Goal: Information Seeking & Learning: Learn about a topic

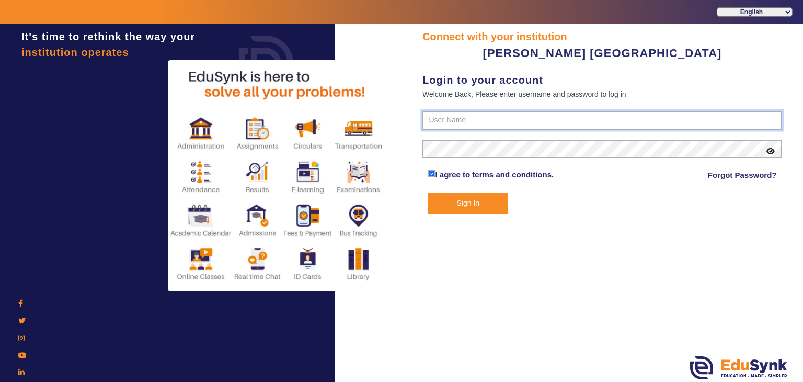
type input "7685859009"
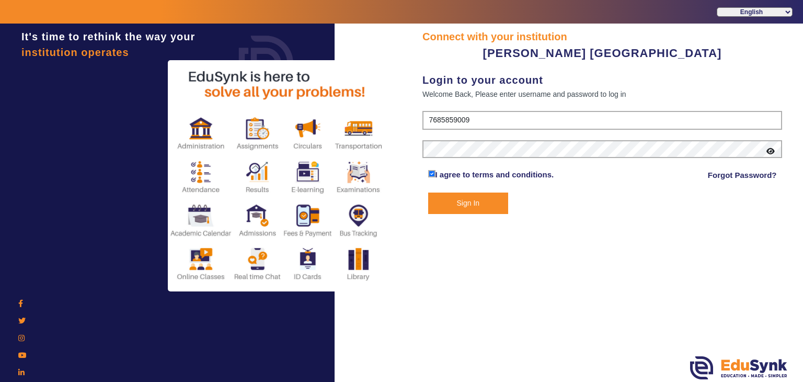
click at [477, 207] on button "Sign In" at bounding box center [468, 202] width 81 height 21
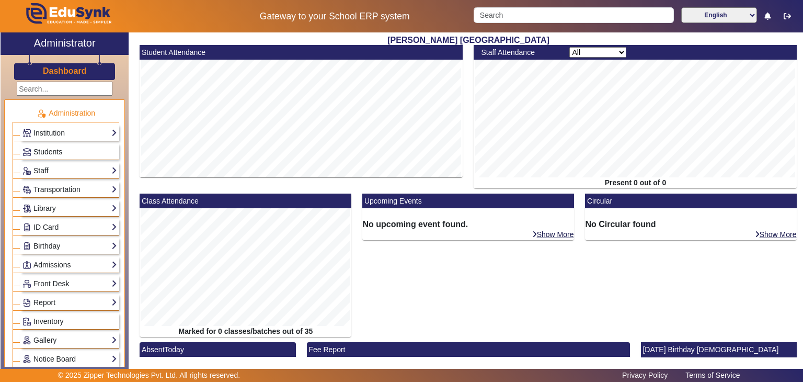
click at [66, 153] on link "Students" at bounding box center [69, 152] width 95 height 12
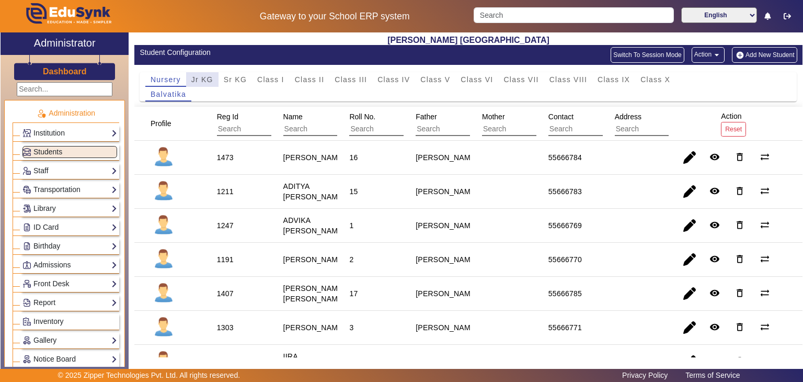
click at [199, 76] on span "Jr KG" at bounding box center [202, 79] width 22 height 7
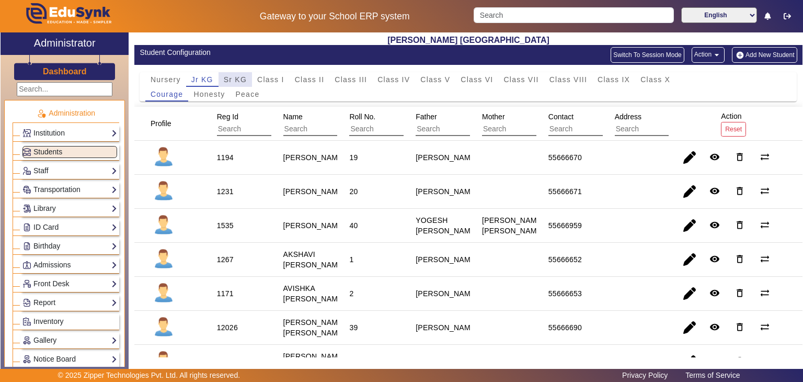
click at [233, 78] on span "Sr KG" at bounding box center [235, 79] width 23 height 7
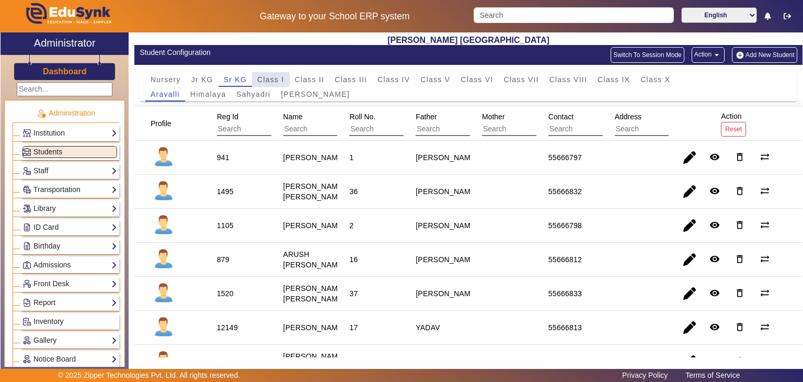
click at [267, 74] on span "Class I" at bounding box center [270, 79] width 27 height 15
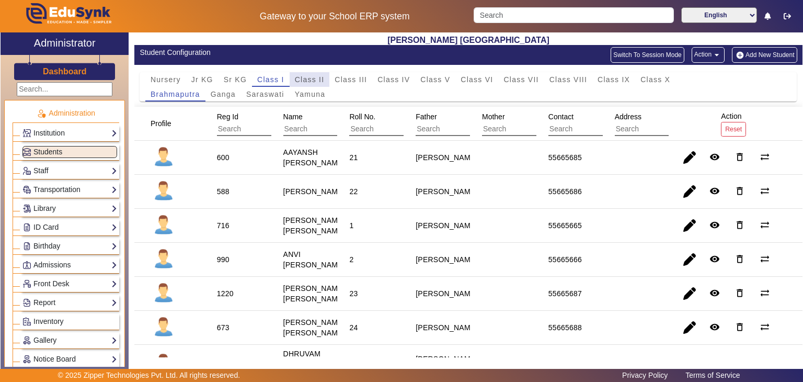
click at [303, 74] on span "Class II" at bounding box center [310, 79] width 30 height 15
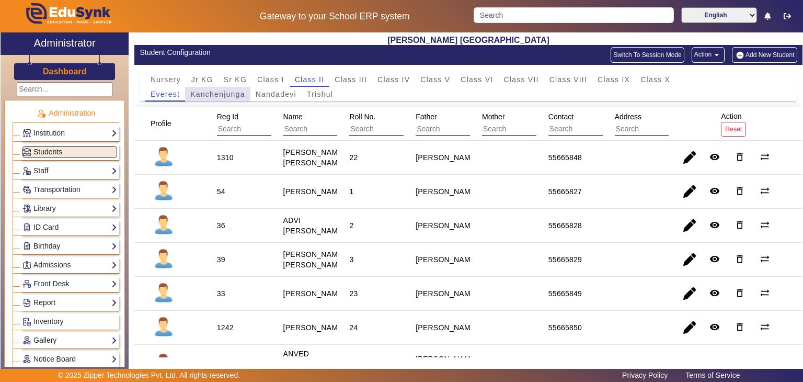
click at [222, 95] on span "Kanchenjunga" at bounding box center [217, 93] width 55 height 7
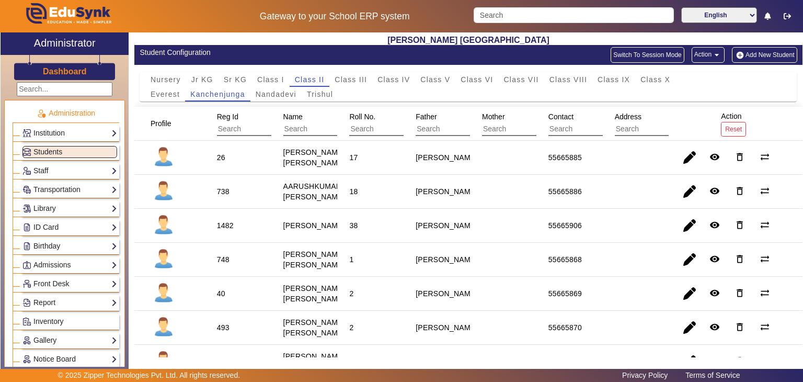
click at [244, 175] on mat-cell "26" at bounding box center [238, 158] width 66 height 34
click at [409, 77] on span "Class IV" at bounding box center [394, 79] width 32 height 7
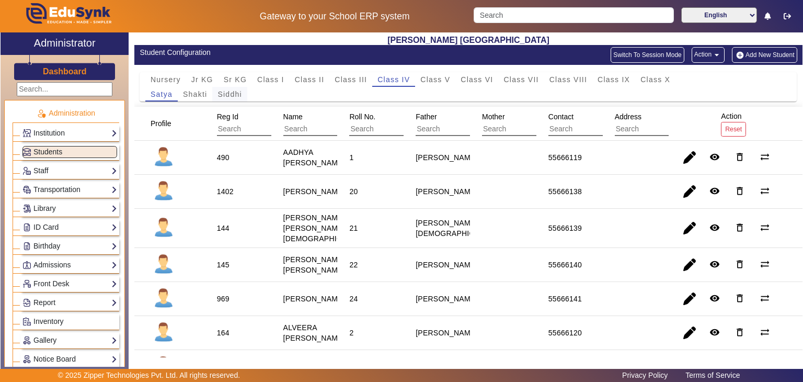
click at [229, 97] on span "Siddhi" at bounding box center [230, 93] width 24 height 7
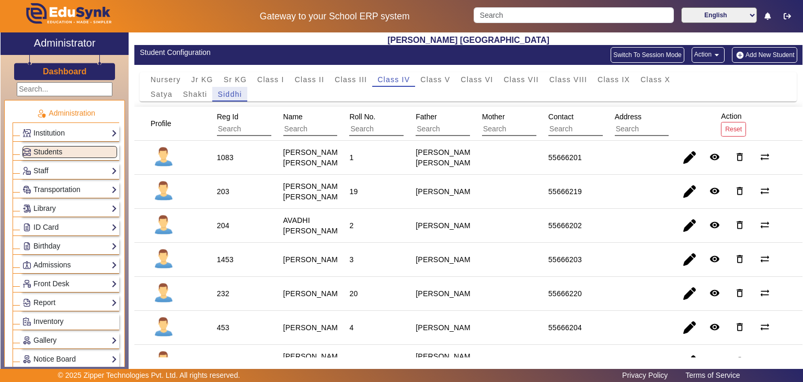
click at [340, 175] on mat-cell "1" at bounding box center [370, 158] width 66 height 34
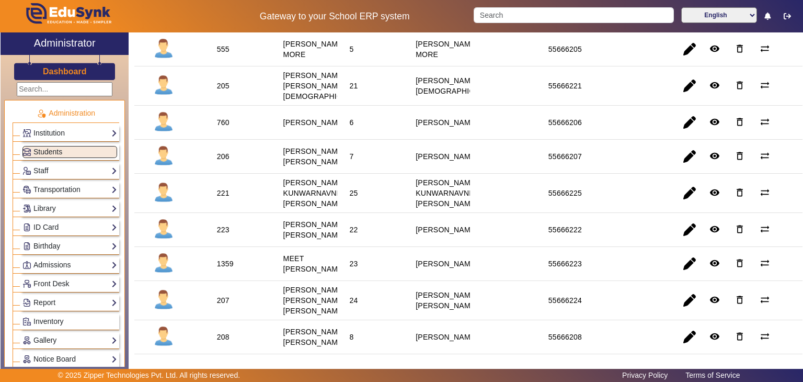
scroll to position [314, 0]
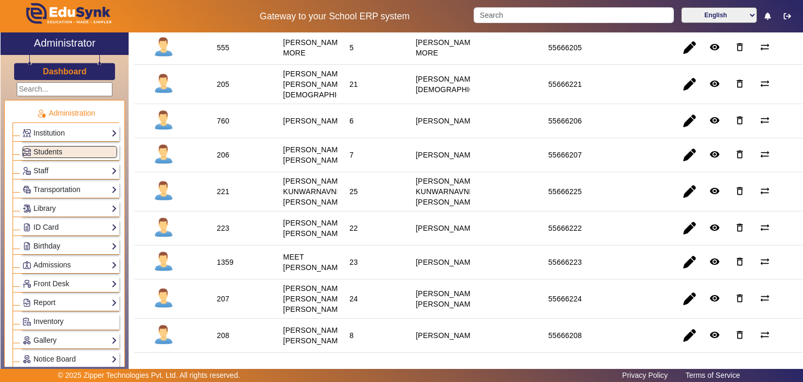
click at [803, 42] on div "X Administrator Dashboard Administration Institution Institution Details Sessio…" at bounding box center [401, 203] width 803 height 342
drag, startPoint x: 803, startPoint y: 42, endPoint x: 799, endPoint y: 48, distance: 7.1
click at [799, 48] on div "X Administrator Dashboard Administration Institution Institution Details Sessio…" at bounding box center [401, 203] width 803 height 342
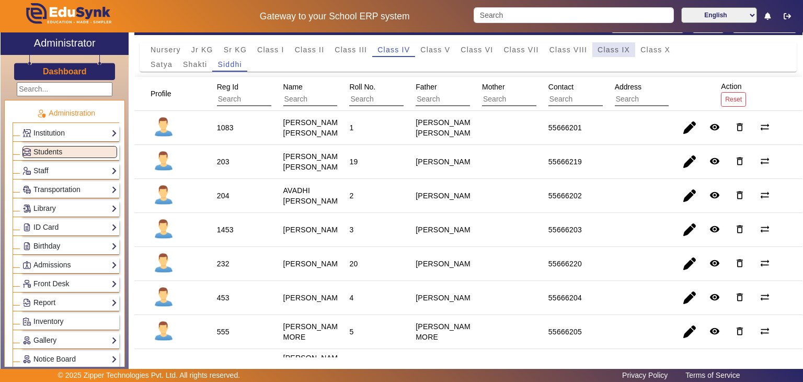
click at [606, 46] on span "Class IX" at bounding box center [614, 49] width 32 height 7
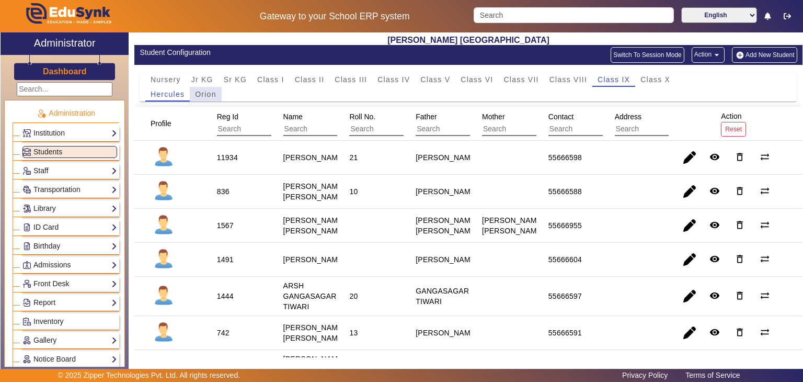
click at [211, 93] on span "Orion" at bounding box center [205, 93] width 21 height 7
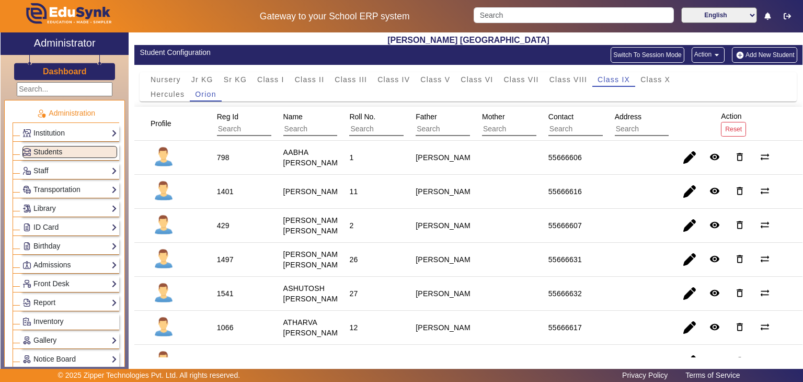
click at [388, 165] on mat-cell "1" at bounding box center [370, 158] width 66 height 34
click at [345, 81] on span "Class III" at bounding box center [351, 79] width 32 height 7
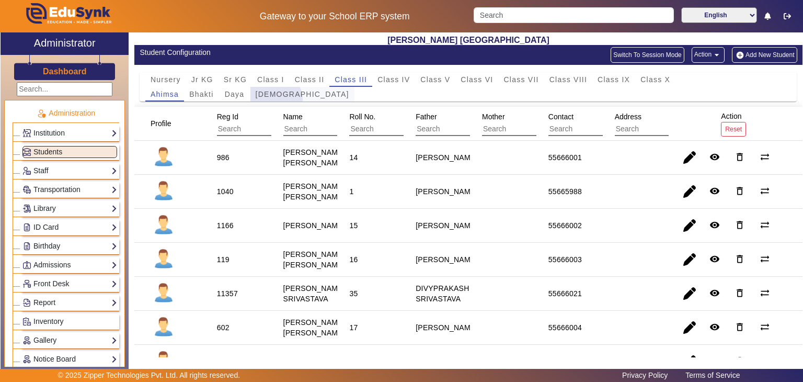
click at [275, 99] on span "[DEMOGRAPHIC_DATA]" at bounding box center [303, 94] width 94 height 15
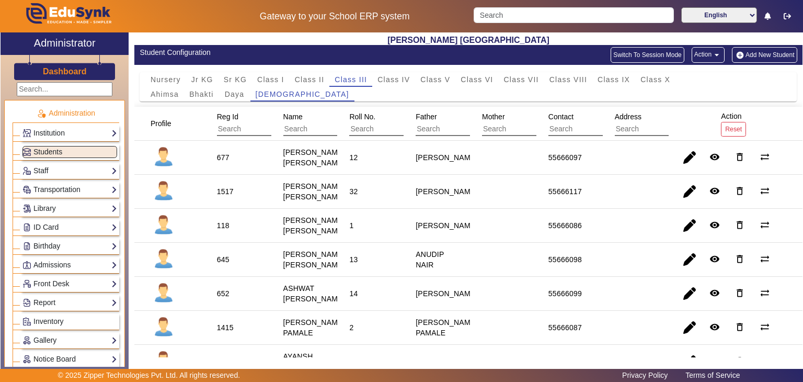
click at [322, 266] on div "[PERSON_NAME] [PERSON_NAME]" at bounding box center [314, 259] width 62 height 21
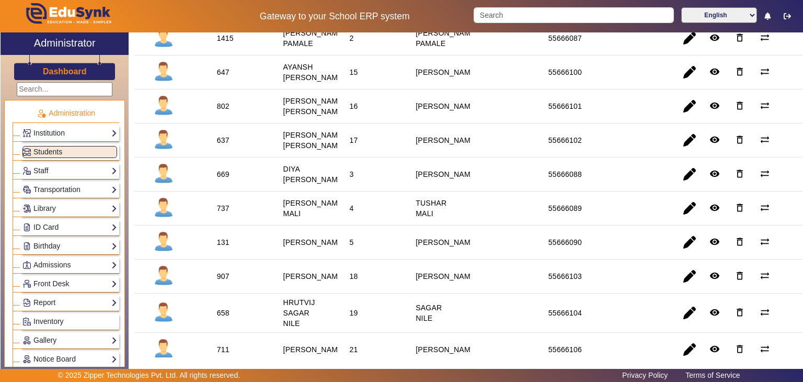
scroll to position [293, 0]
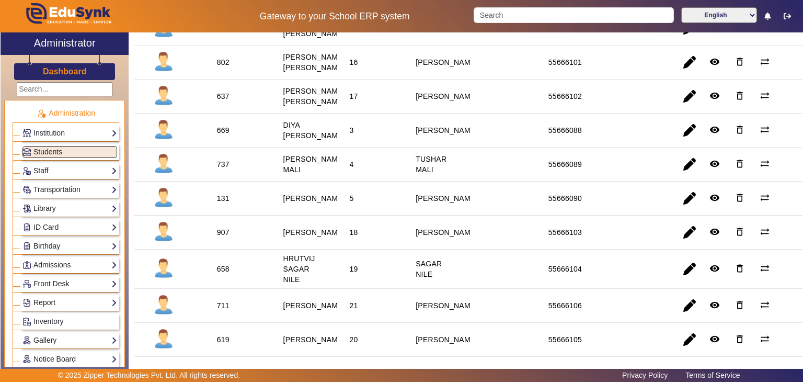
click at [322, 203] on div "[PERSON_NAME]" at bounding box center [314, 198] width 62 height 10
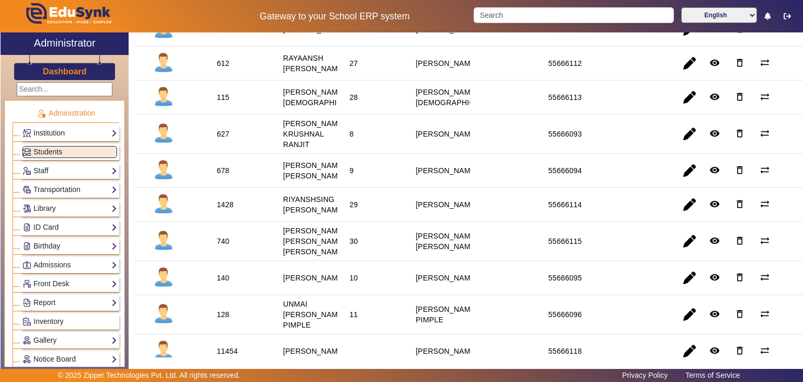
scroll to position [900, 0]
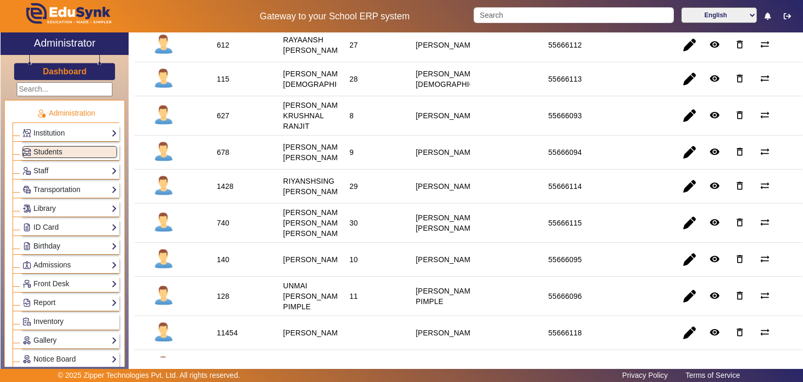
click at [322, 163] on div "[PERSON_NAME] [PERSON_NAME]" at bounding box center [314, 152] width 62 height 21
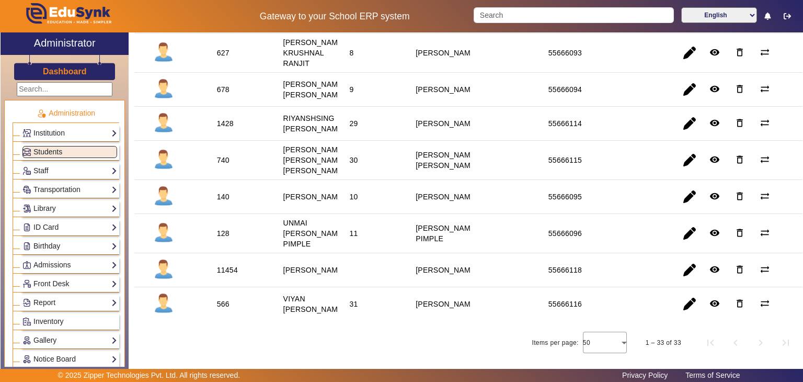
scroll to position [1109, 0]
